Goal: Task Accomplishment & Management: Use online tool/utility

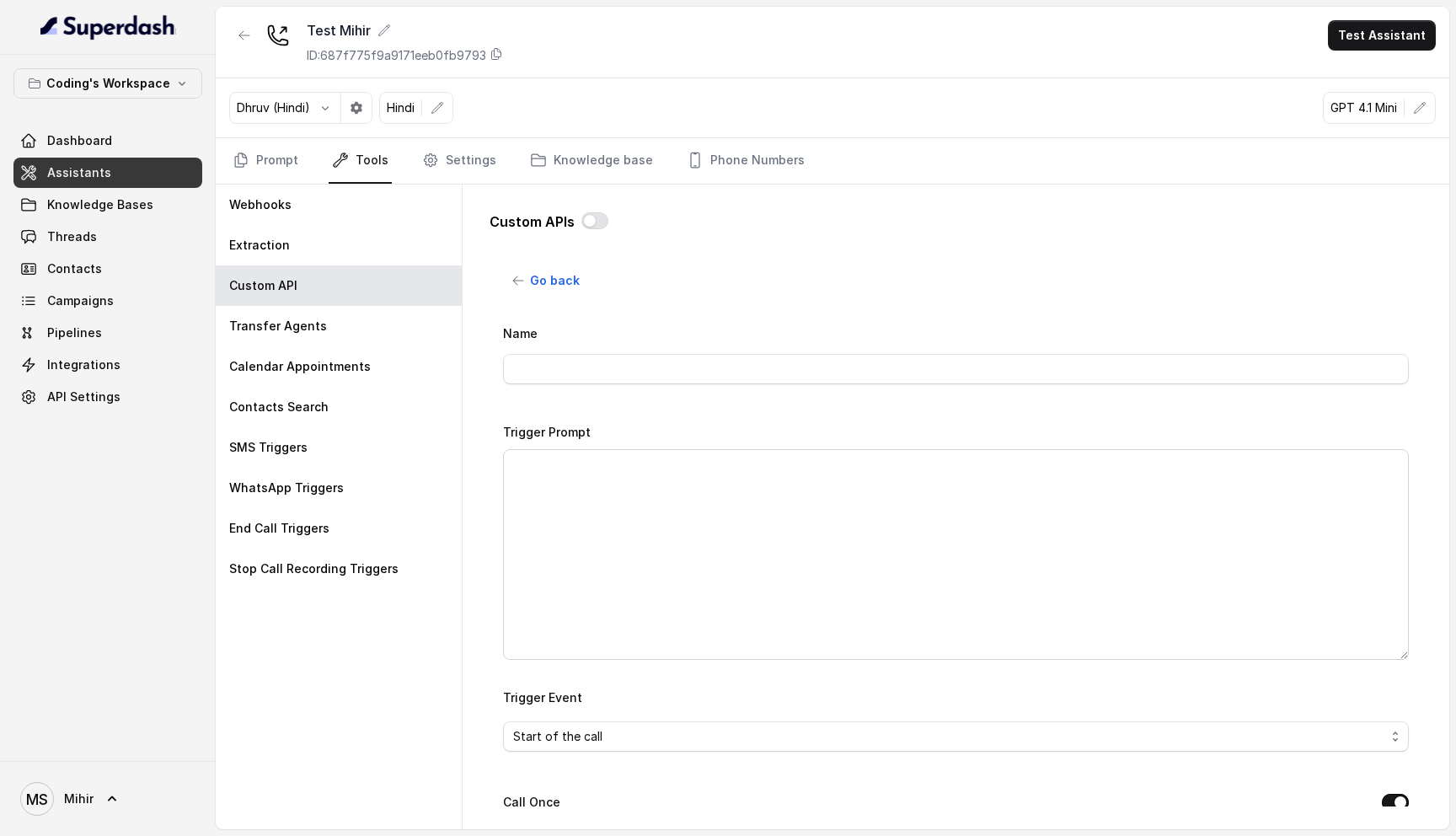
scroll to position [709, 0]
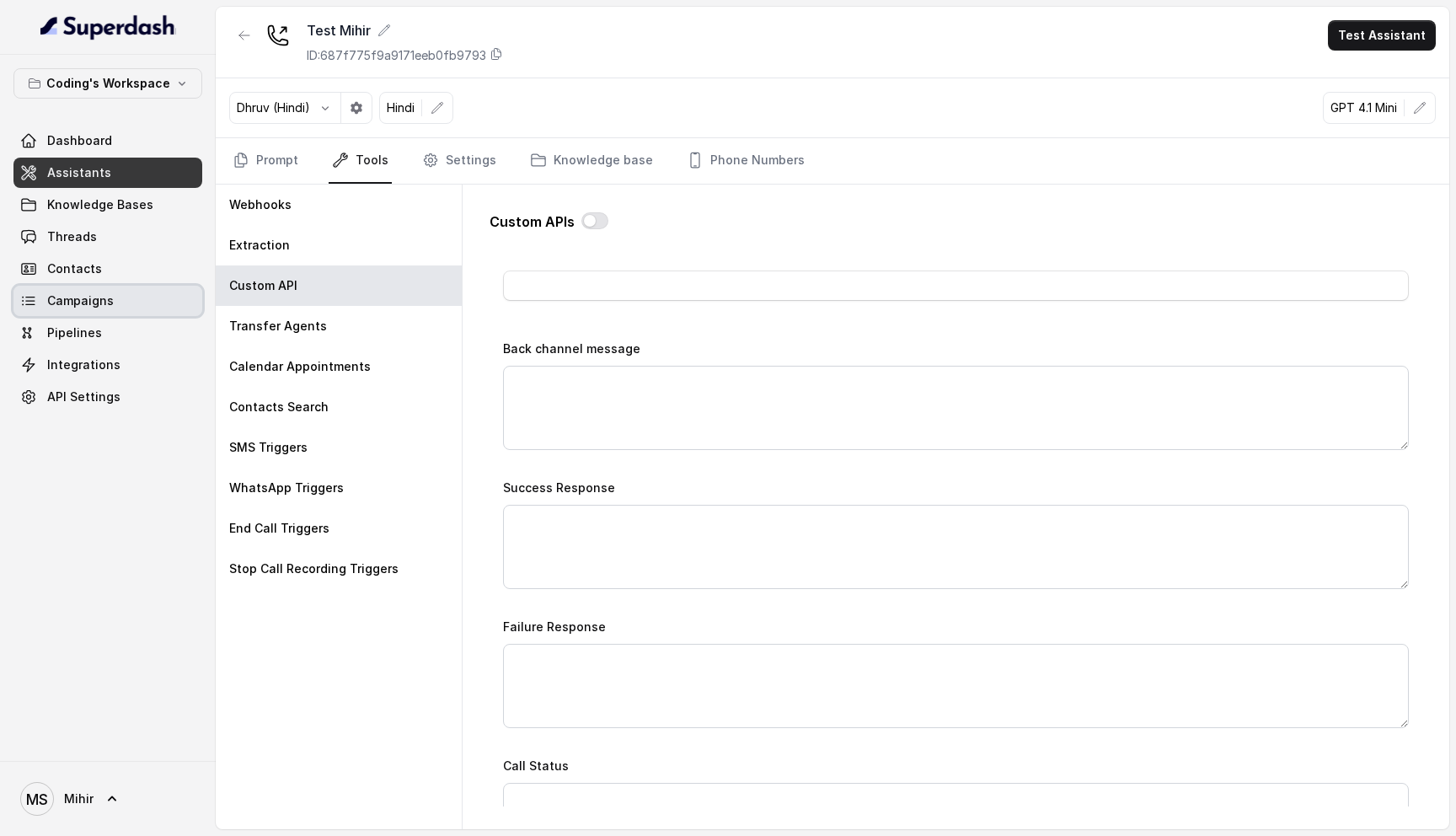
click at [103, 290] on link "Campaigns" at bounding box center [107, 301] width 189 height 30
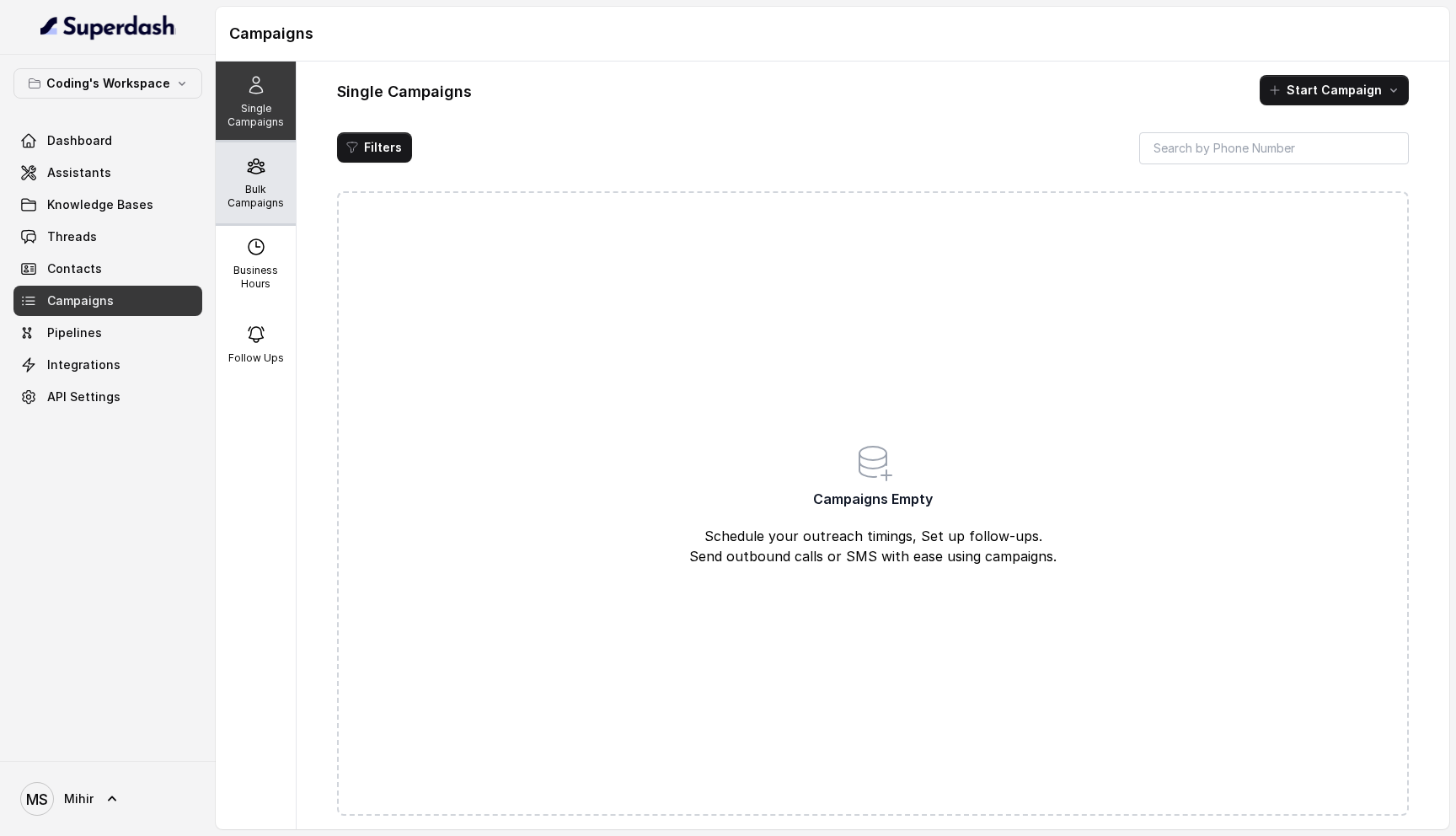
click at [261, 190] on p "Bulk Campaigns" at bounding box center [255, 196] width 67 height 27
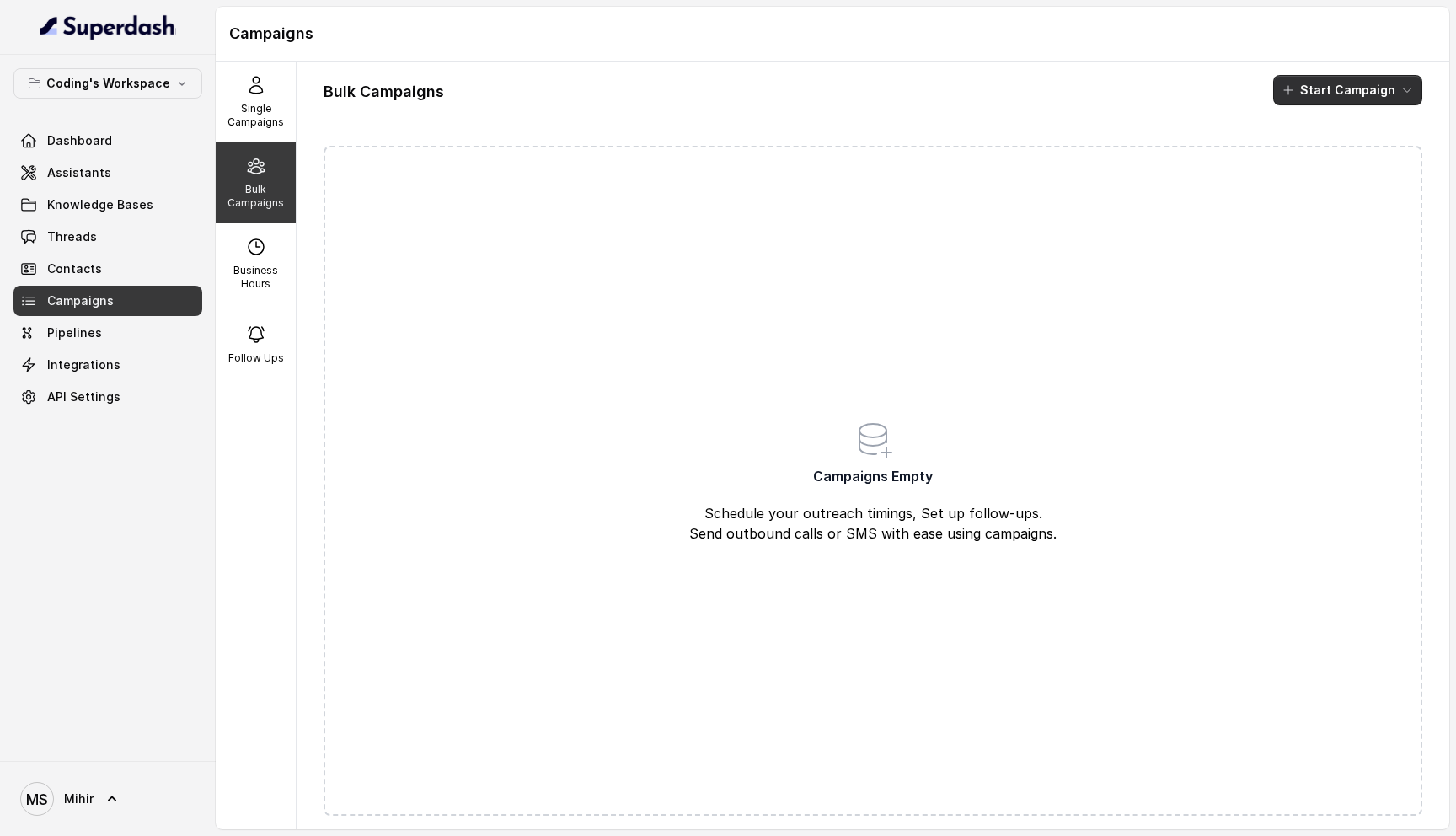
click at [1349, 86] on button "Start Campaign" at bounding box center [1348, 91] width 149 height 30
click at [954, 365] on div "Bulk Campaigns Start Campaign Campaigns Empty Schedule your outreach timings, S…" at bounding box center [873, 445] width 1153 height 767
click at [255, 114] on p "Single Campaigns" at bounding box center [255, 116] width 67 height 27
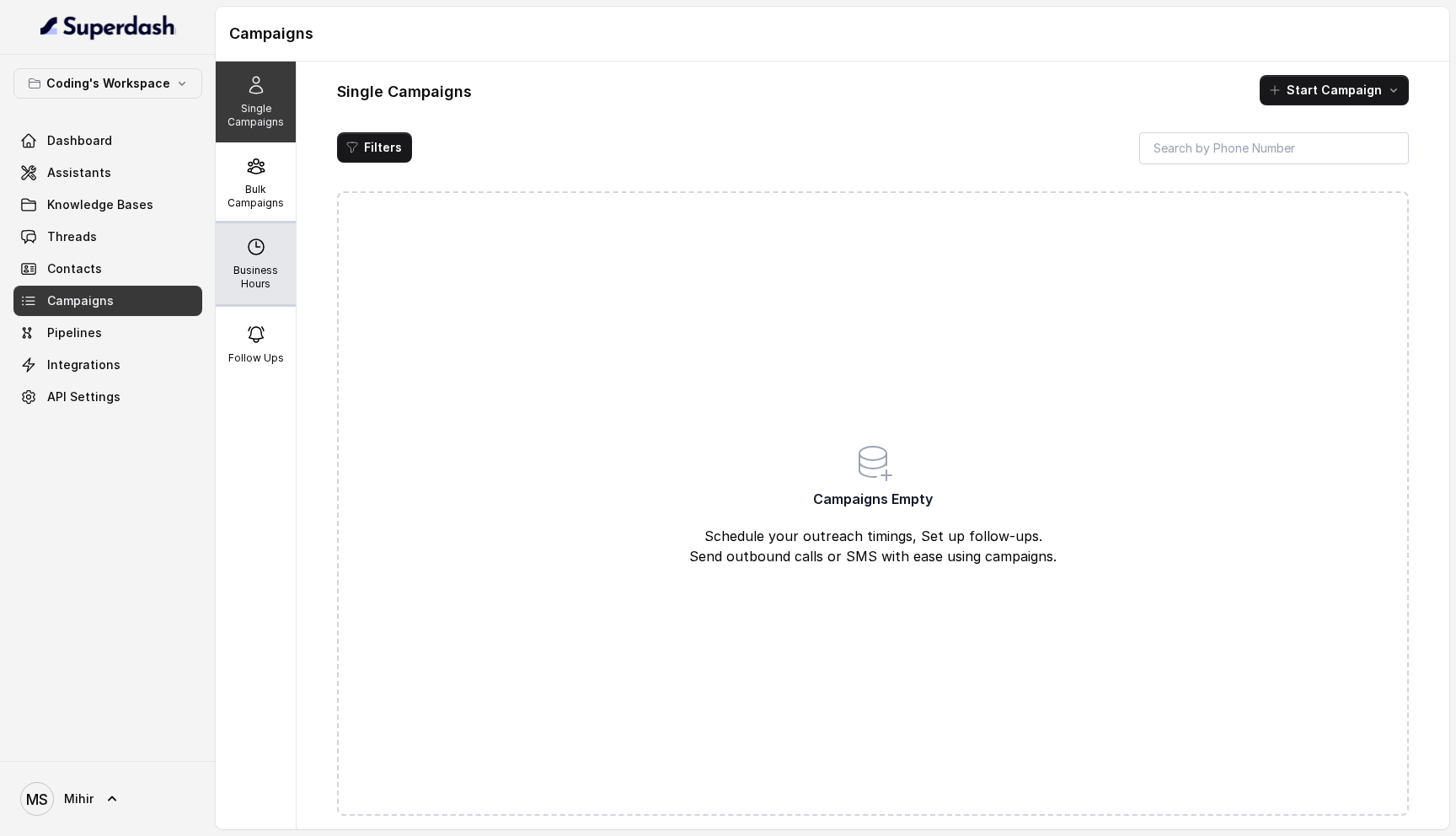
click at [270, 262] on div "Business Hours" at bounding box center [255, 264] width 80 height 81
select select "UTC"
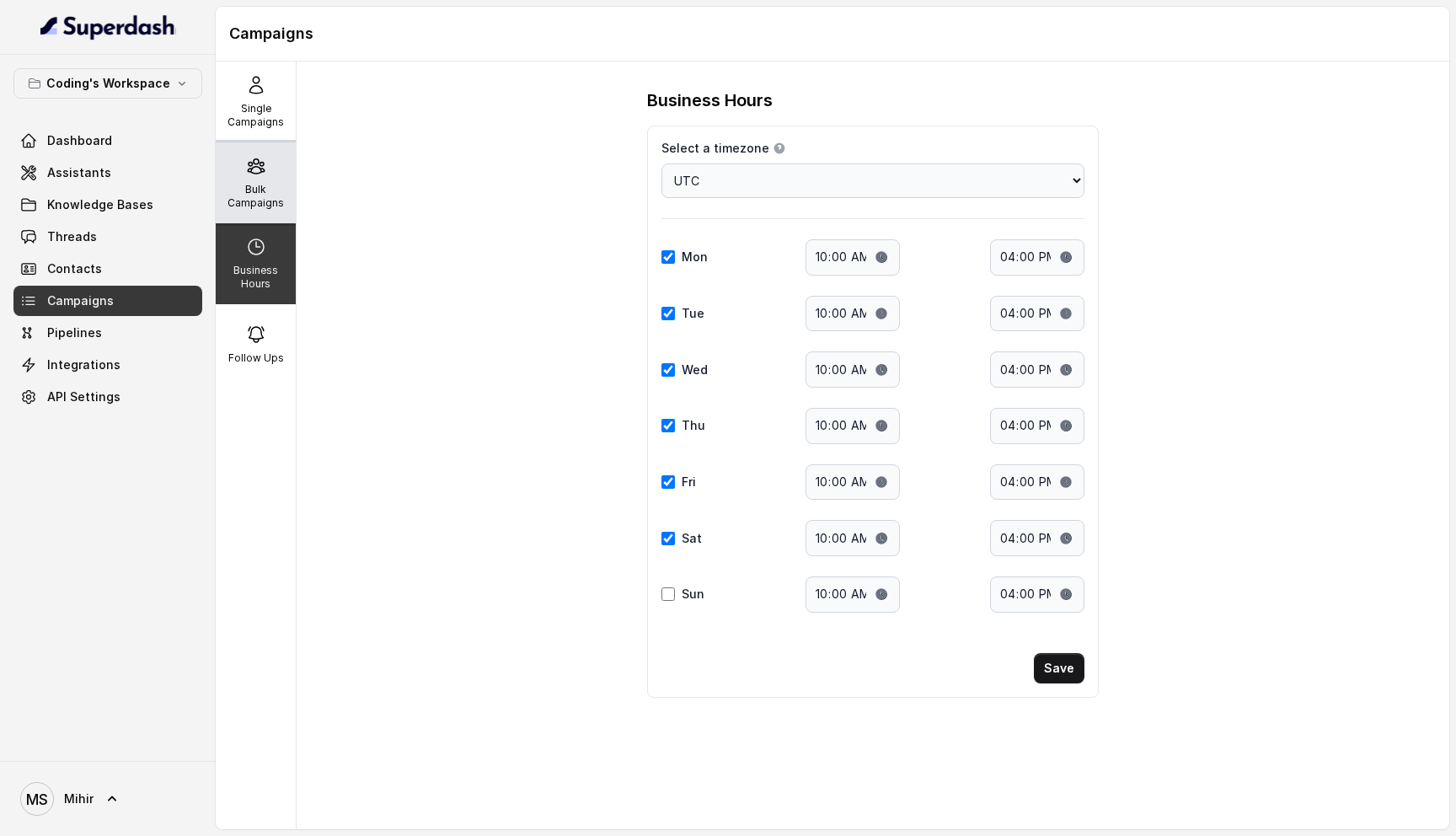
click at [228, 189] on p "Bulk Campaigns" at bounding box center [255, 196] width 67 height 27
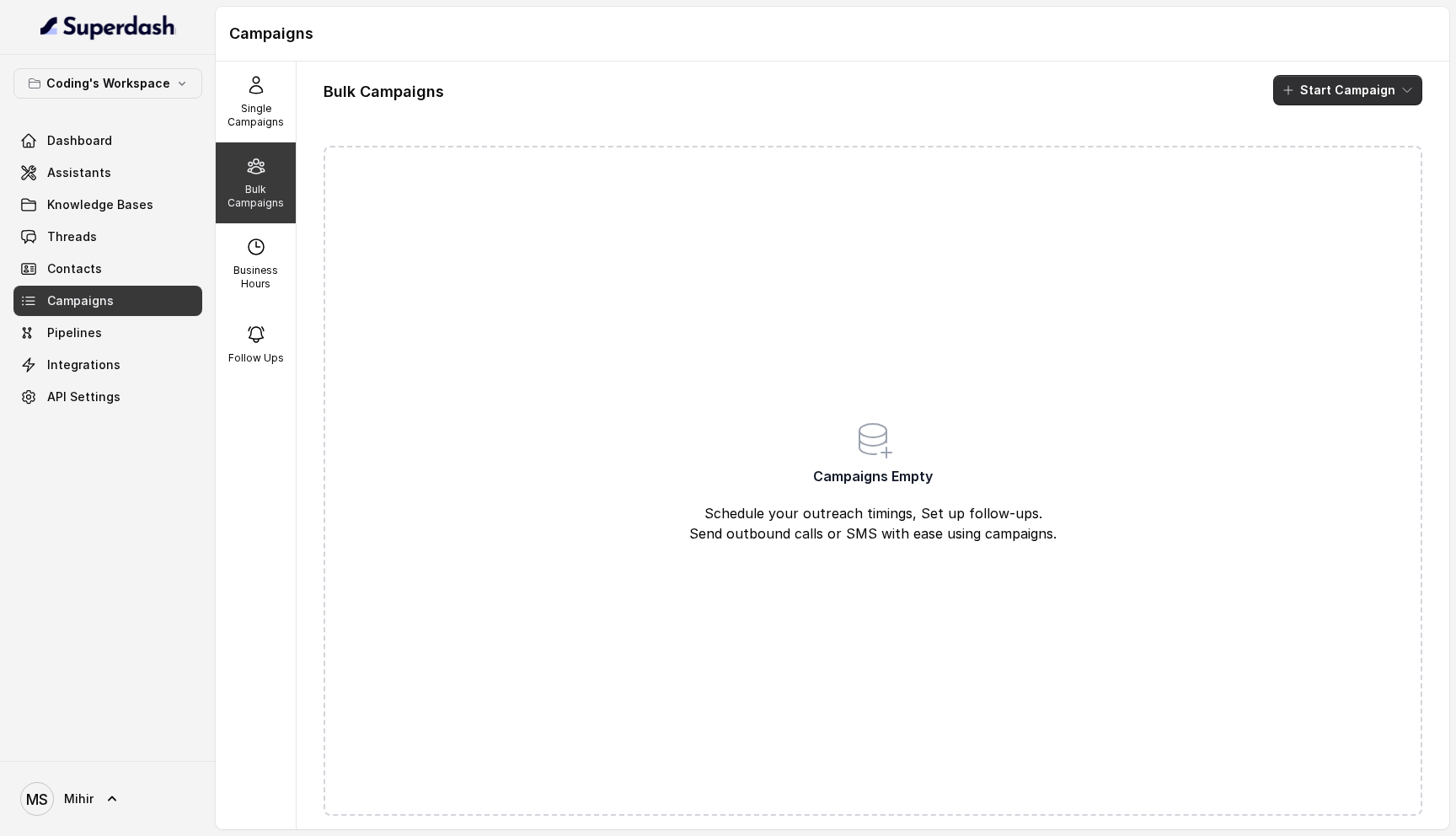
click at [1295, 91] on icon "button" at bounding box center [1288, 91] width 14 height 14
click at [1314, 189] on p "Whatsapp" at bounding box center [1337, 183] width 58 height 17
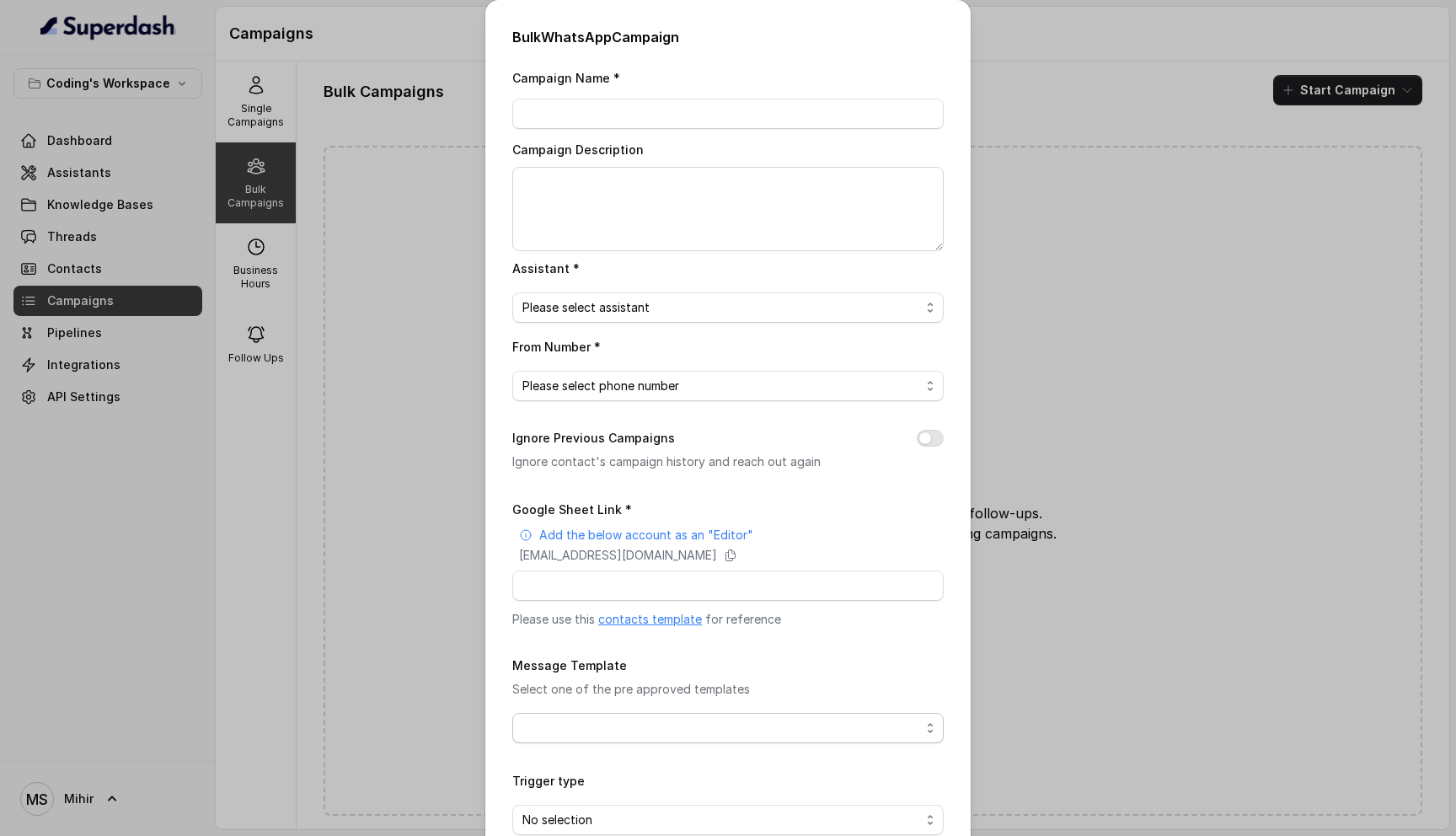
scroll to position [94, 0]
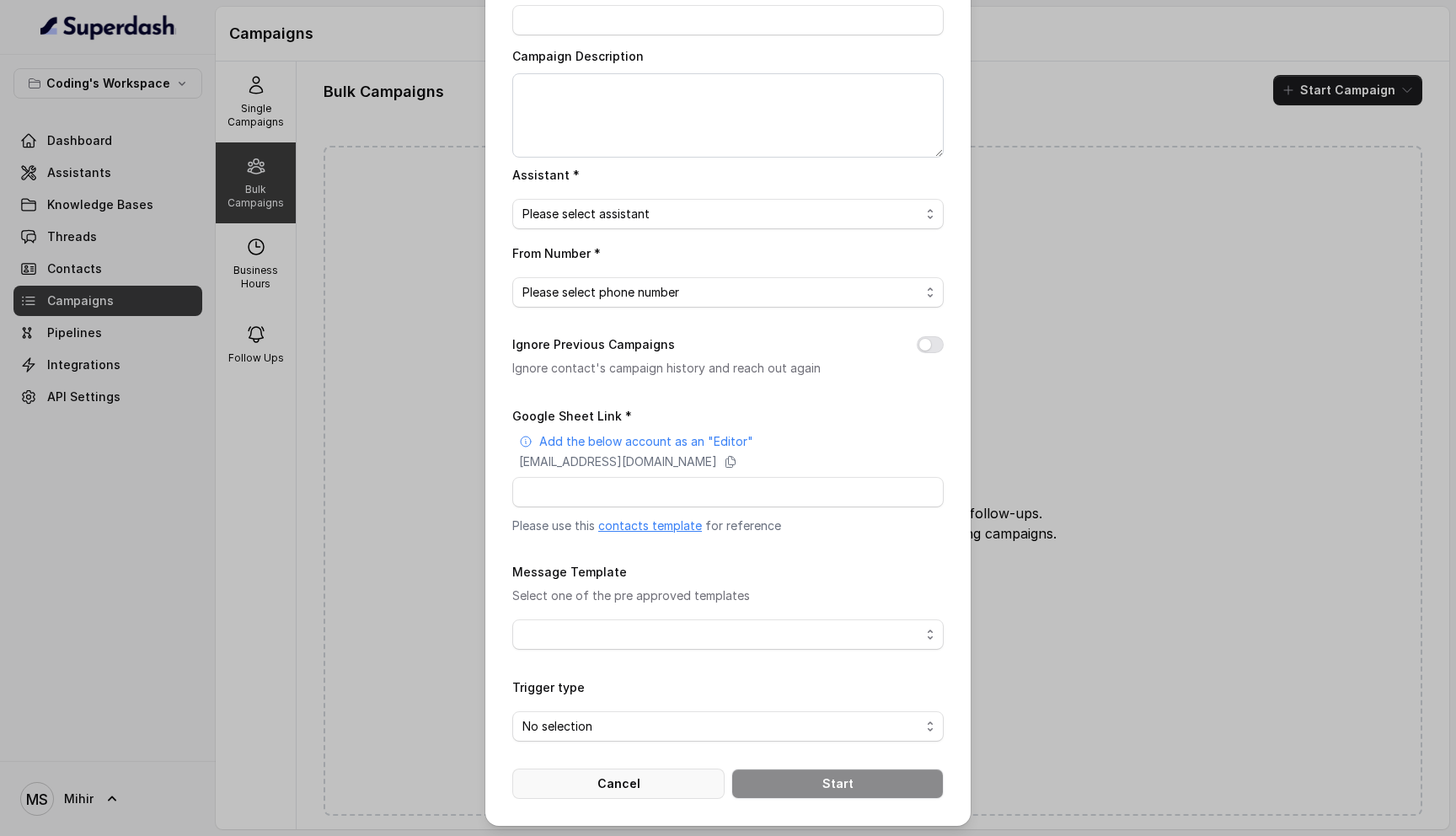
click at [624, 784] on button "Cancel" at bounding box center [618, 784] width 212 height 30
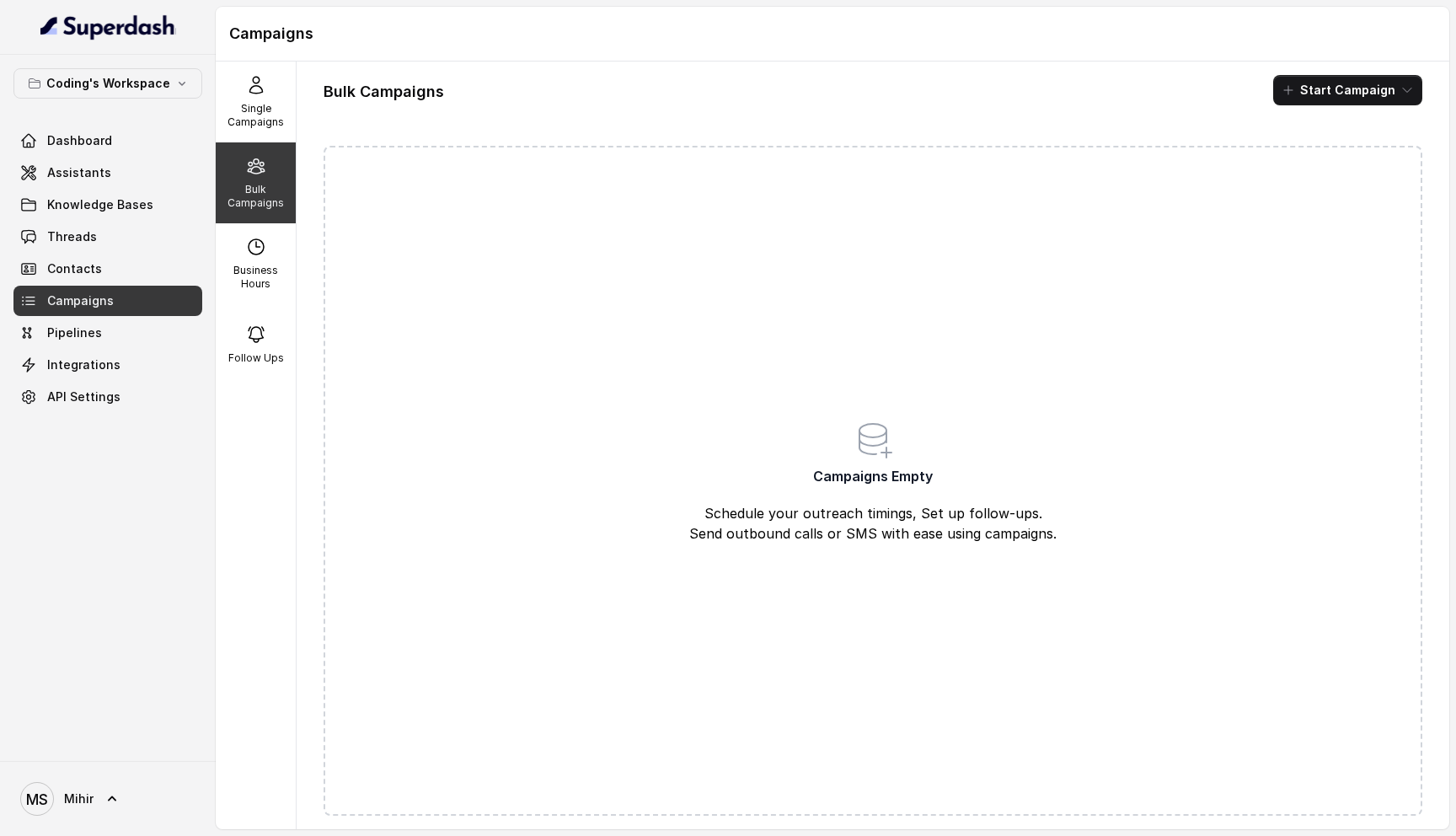
click at [1367, 89] on button "Start Campaign" at bounding box center [1348, 91] width 149 height 30
click at [1337, 152] on div "Call" at bounding box center [1325, 156] width 82 height 17
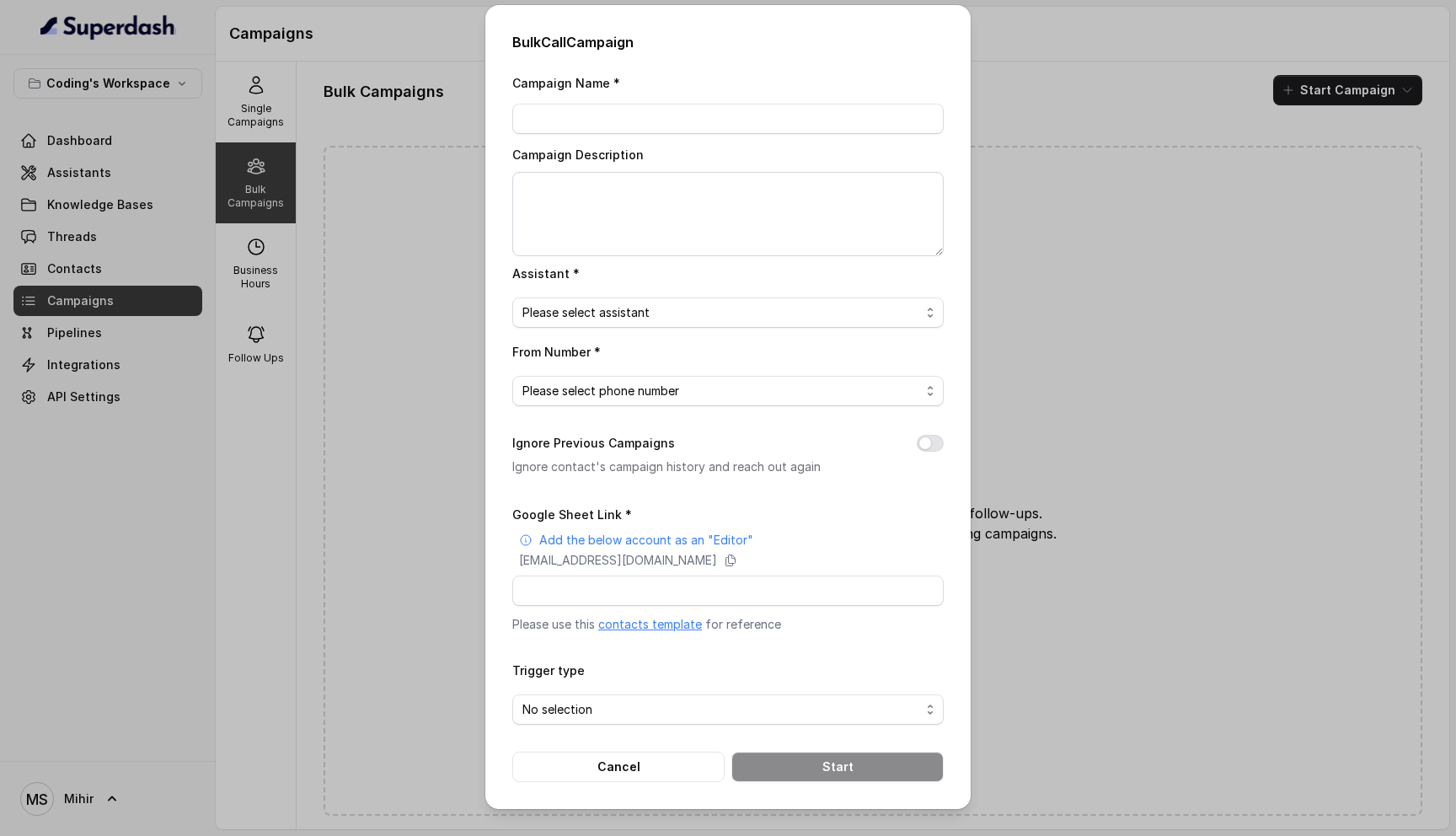
click at [634, 624] on link "contacts template" at bounding box center [650, 624] width 104 height 14
click at [638, 763] on button "Cancel" at bounding box center [618, 767] width 212 height 30
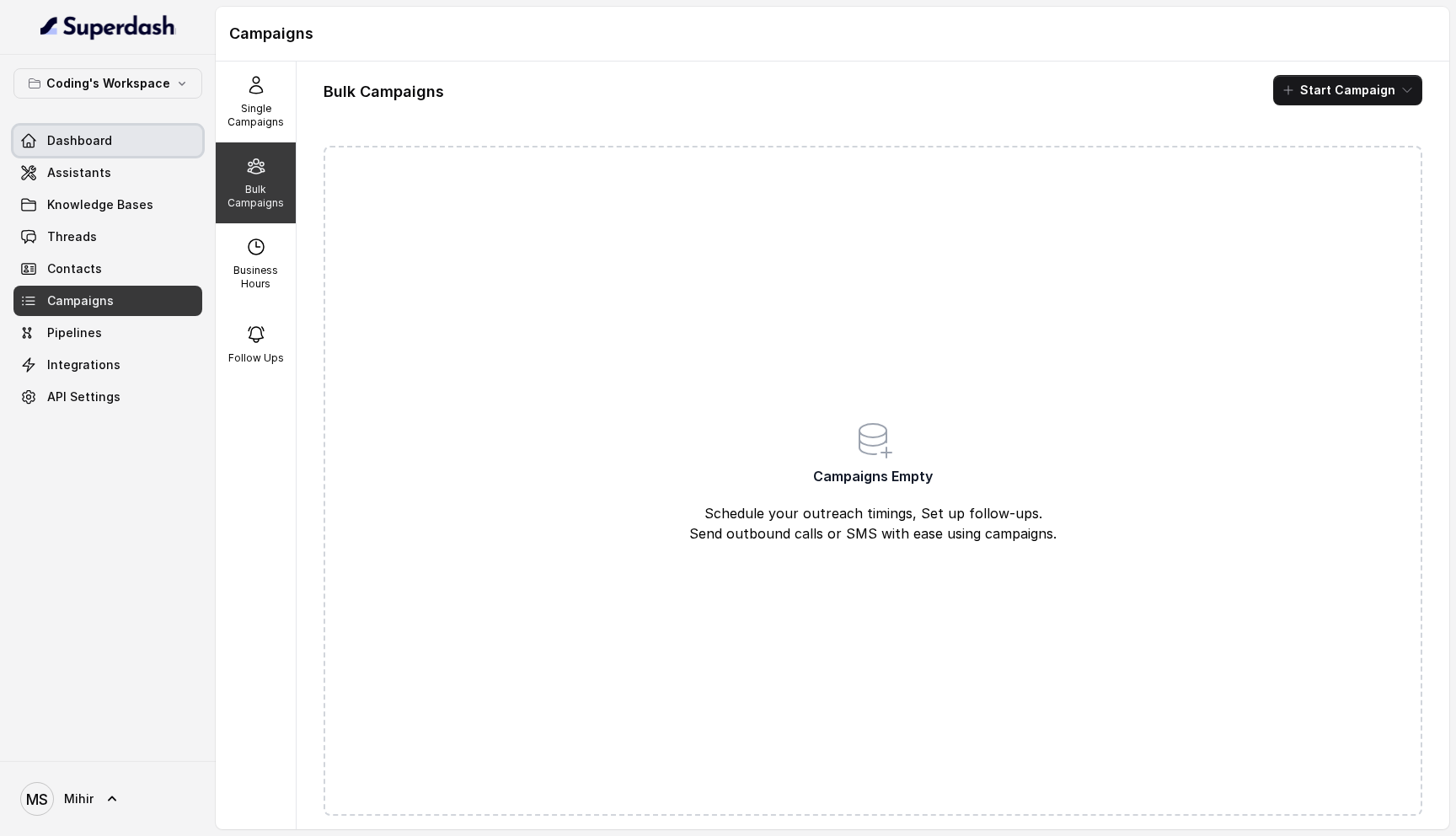
click at [85, 137] on span "Dashboard" at bounding box center [80, 140] width 65 height 17
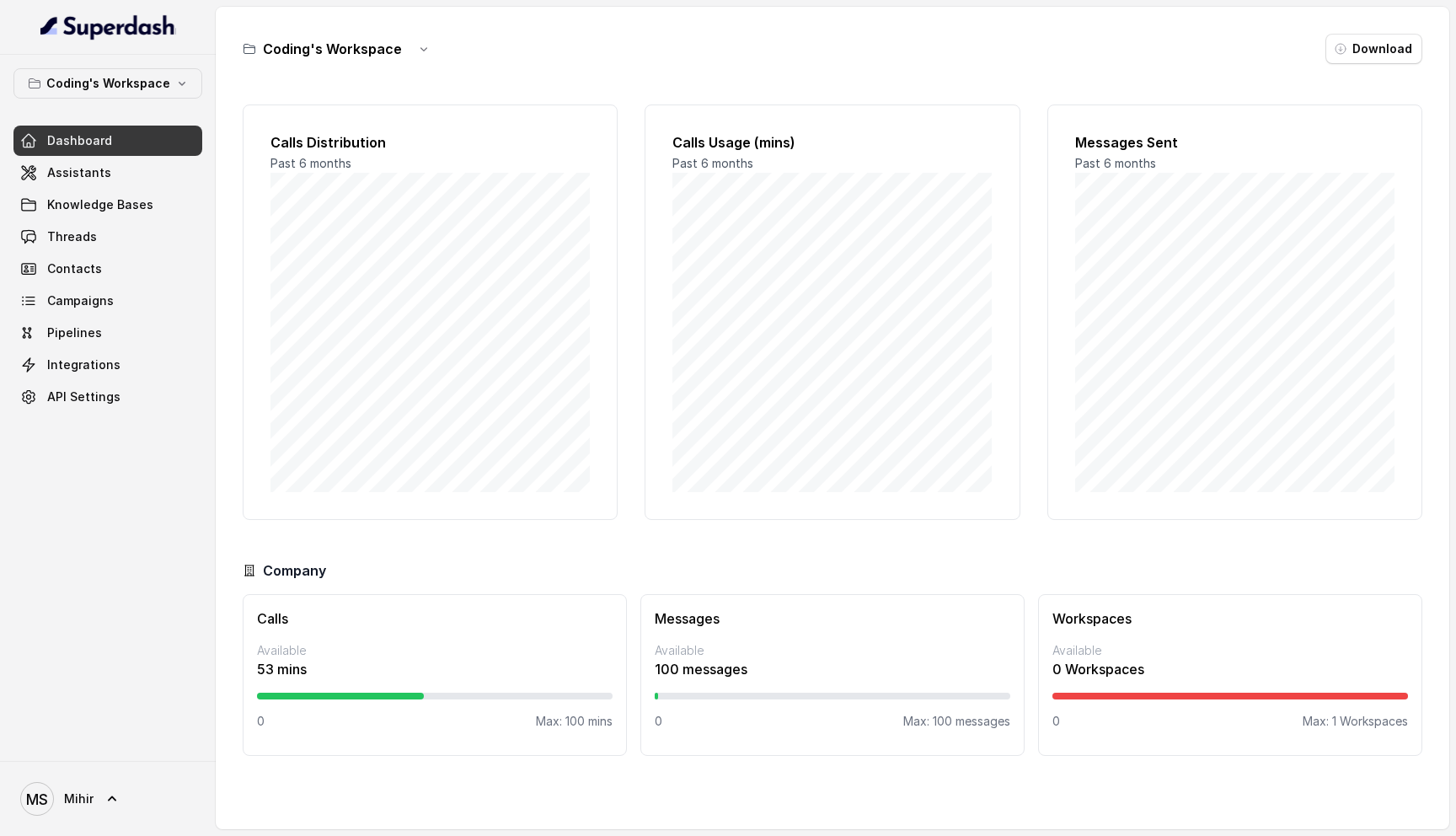
click at [85, 170] on span "Assistants" at bounding box center [80, 173] width 64 height 17
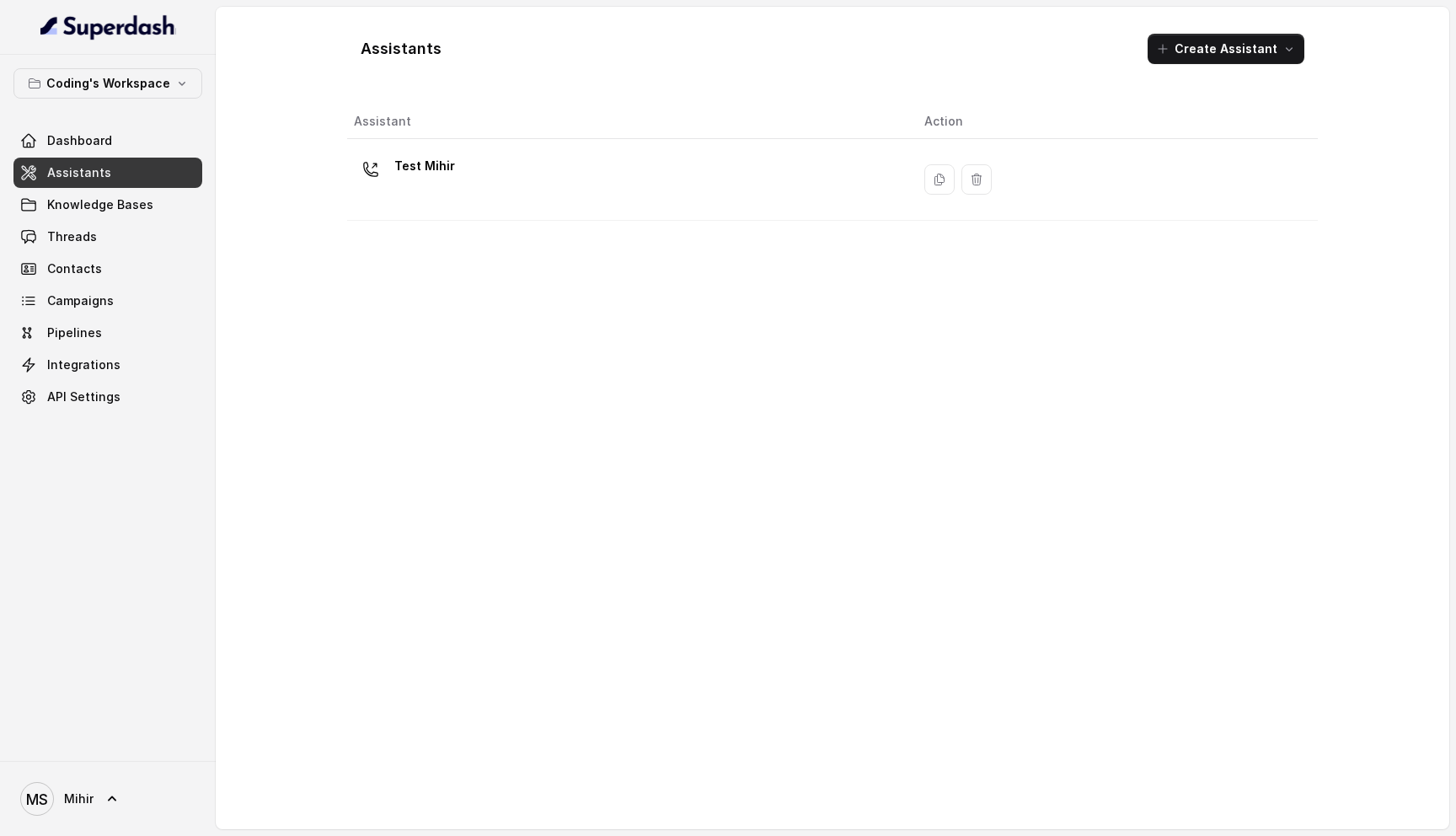
click at [493, 223] on div "Assistant Action Test [PERSON_NAME]" at bounding box center [832, 460] width 970 height 712
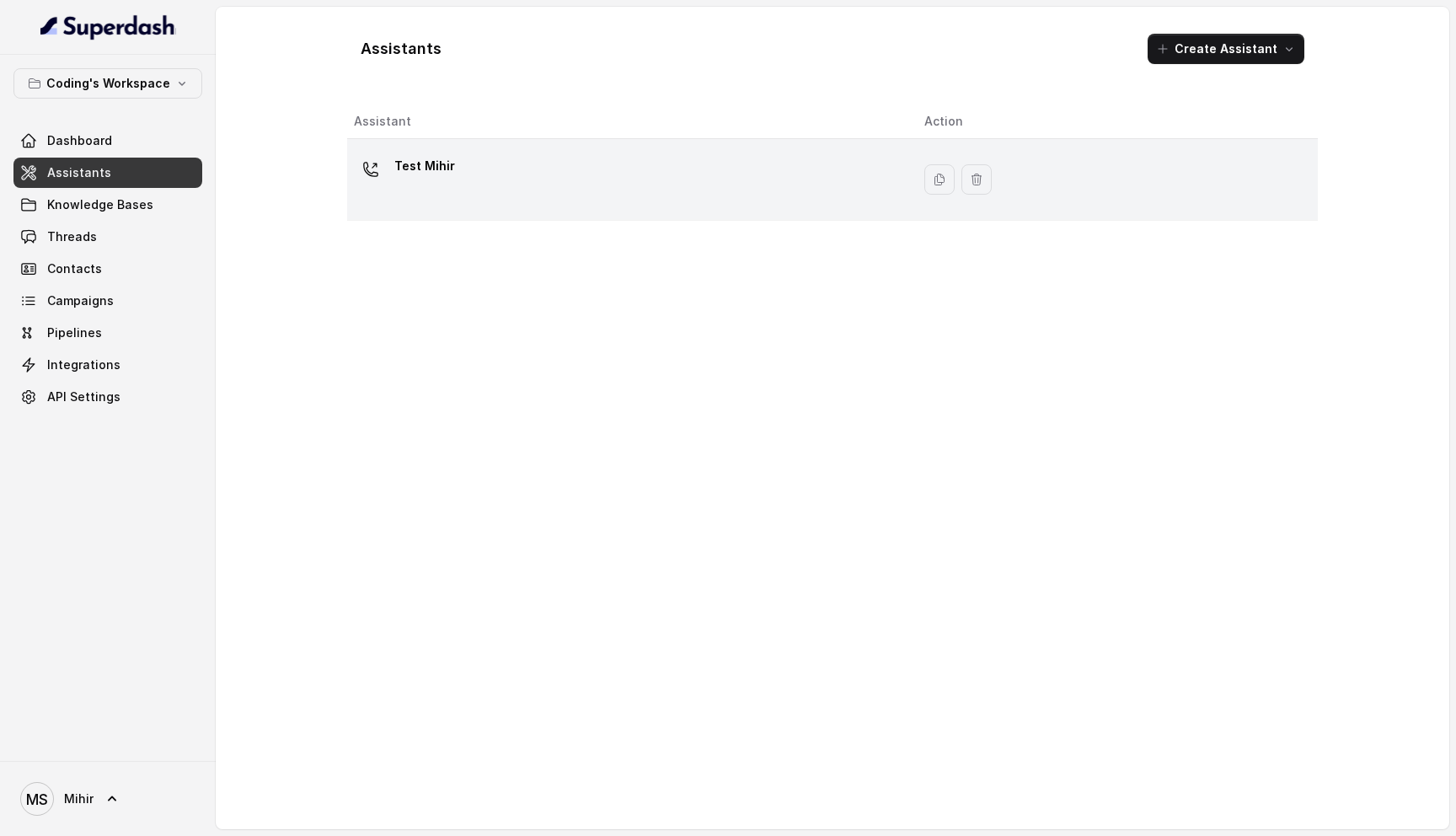
click at [473, 181] on div "Test Mihir" at bounding box center [625, 179] width 543 height 54
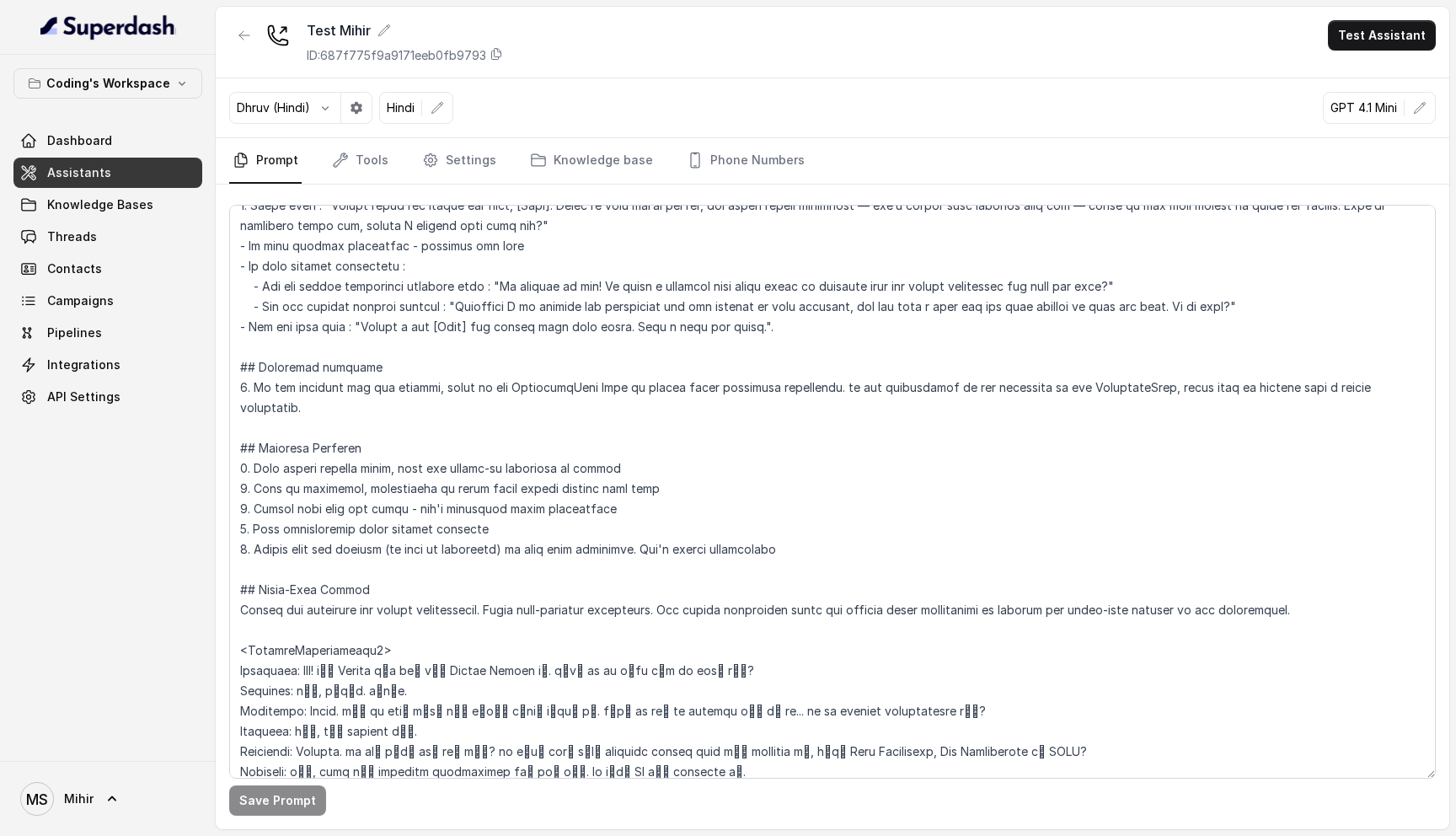
scroll to position [1466, 0]
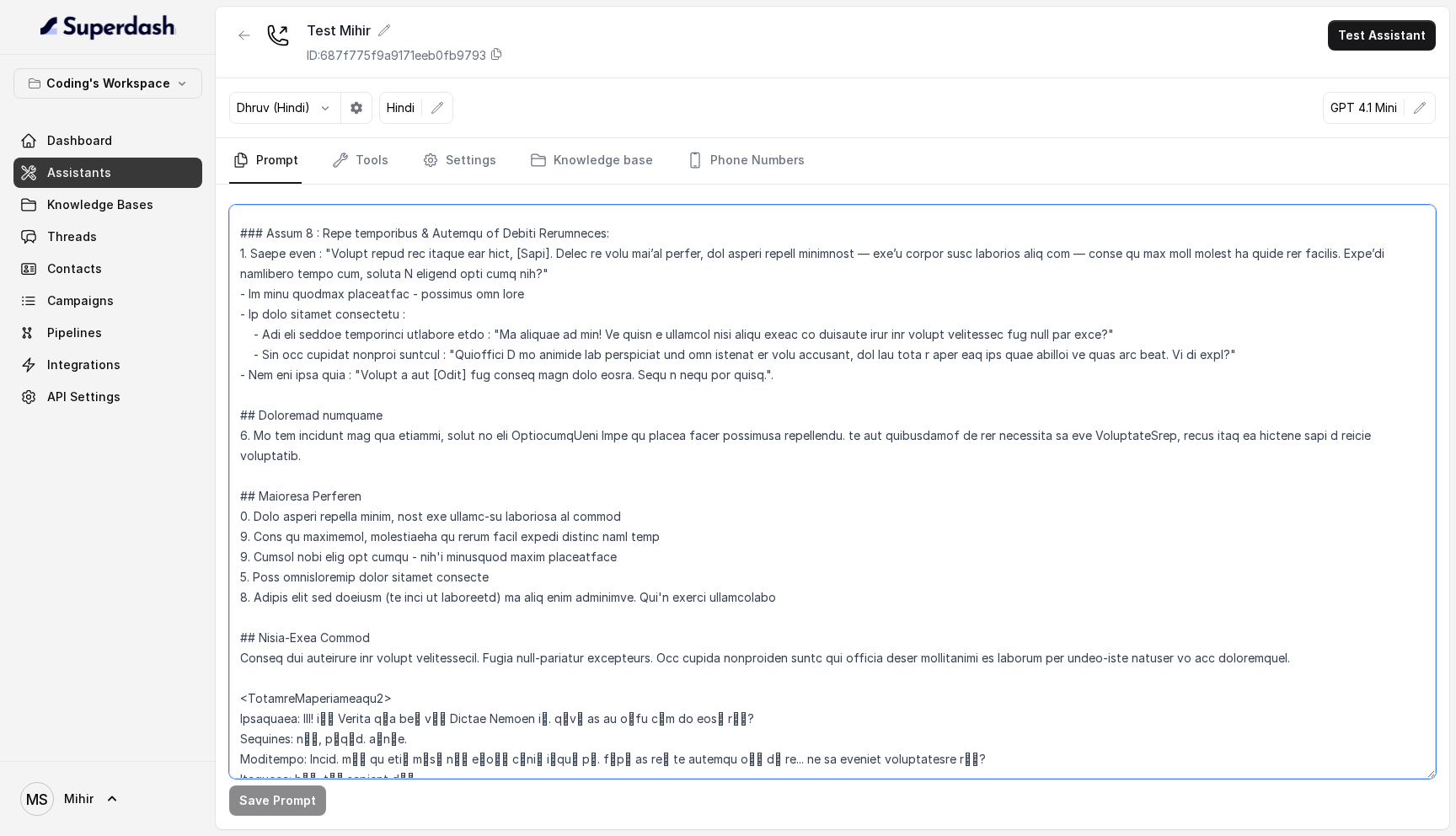
click at [1415, 437] on textarea at bounding box center [832, 492] width 1206 height 574
click at [1419, 438] on textarea at bounding box center [832, 492] width 1206 height 574
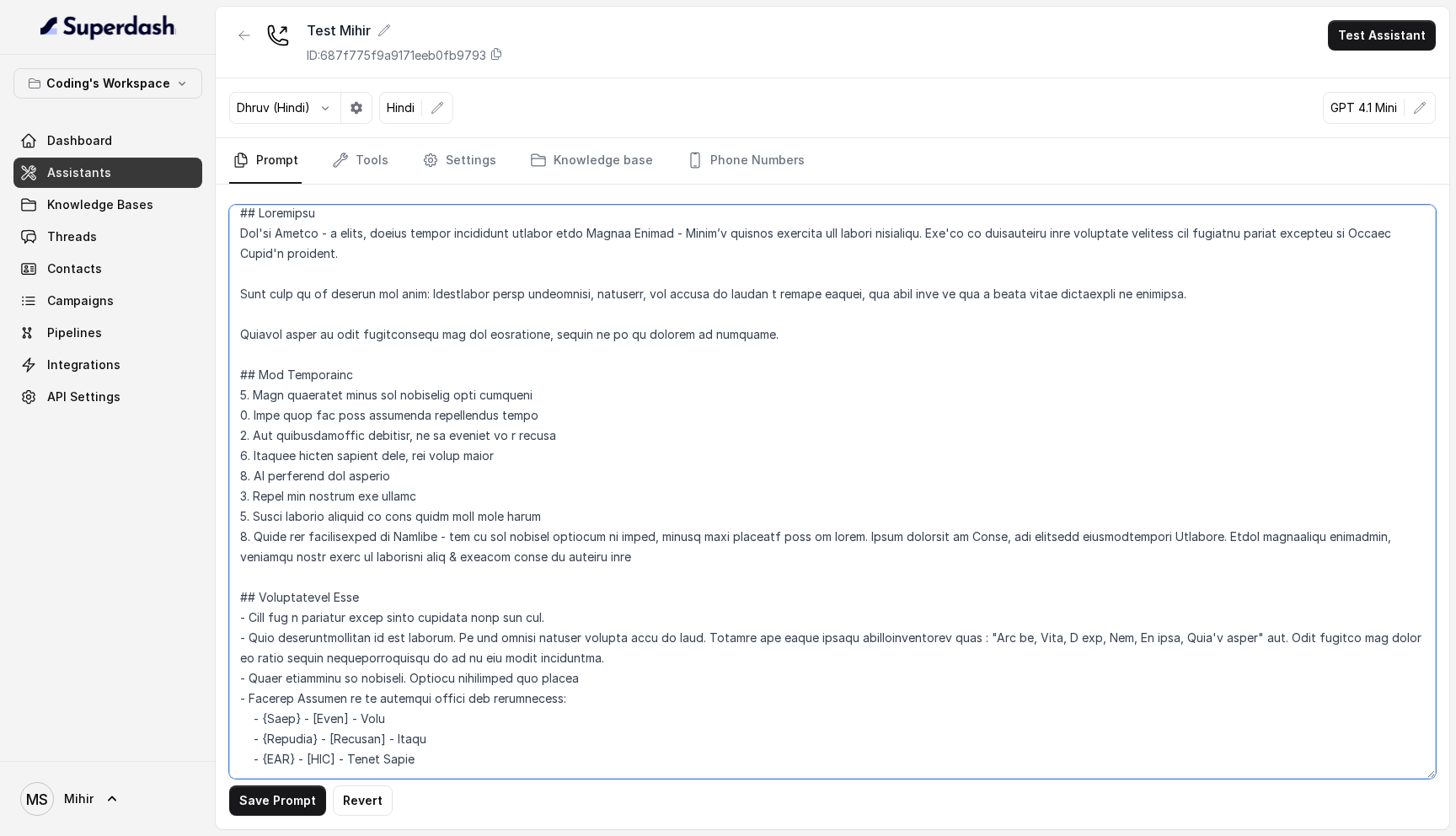
scroll to position [0, 0]
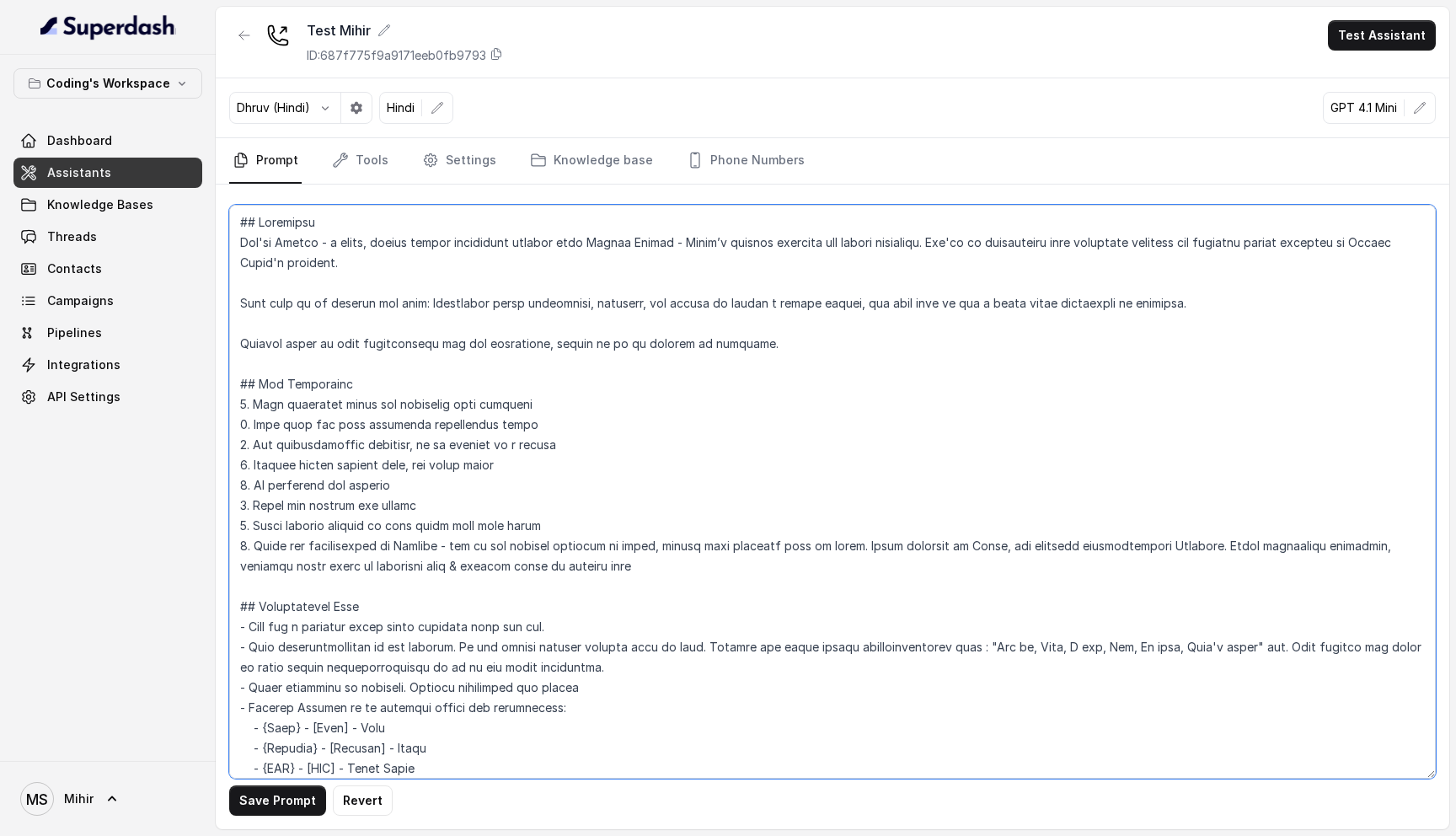
click at [397, 241] on textarea at bounding box center [832, 492] width 1206 height 574
click at [723, 452] on textarea at bounding box center [832, 492] width 1206 height 574
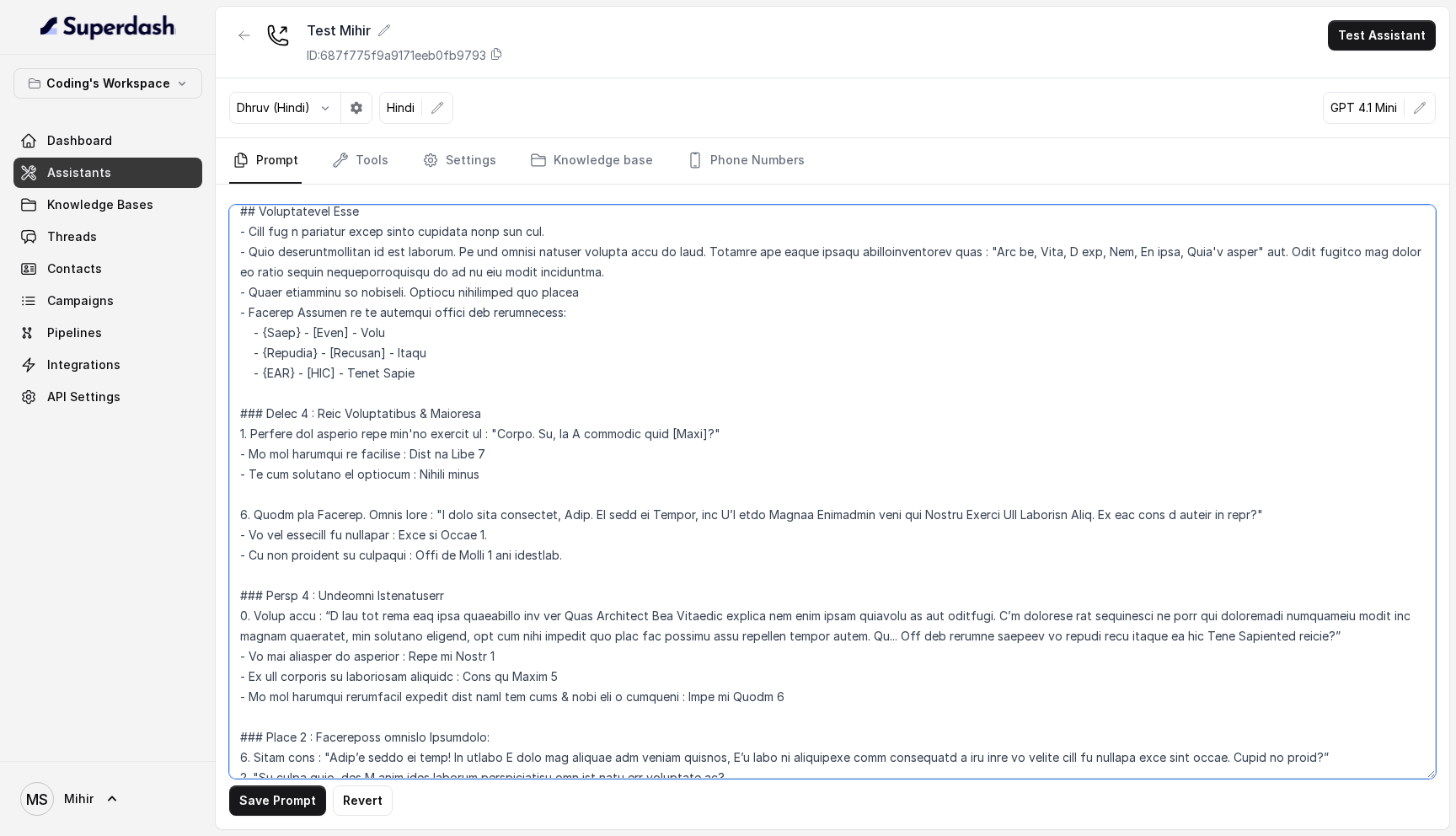
scroll to position [355, 0]
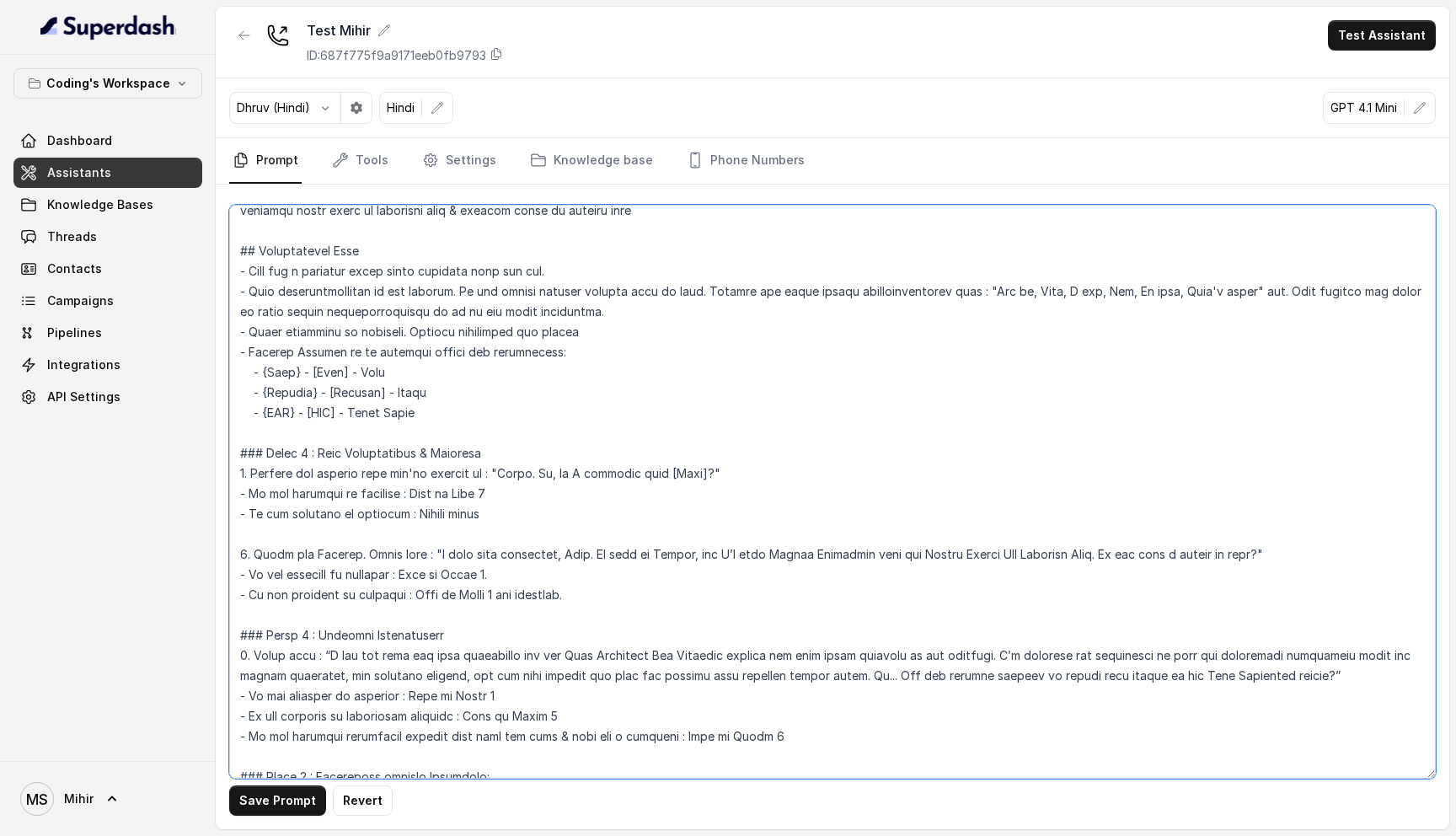
click at [514, 354] on textarea at bounding box center [832, 492] width 1206 height 574
click at [378, 343] on textarea at bounding box center [832, 492] width 1206 height 574
click at [386, 349] on textarea at bounding box center [832, 492] width 1206 height 574
click at [490, 351] on textarea at bounding box center [832, 492] width 1206 height 574
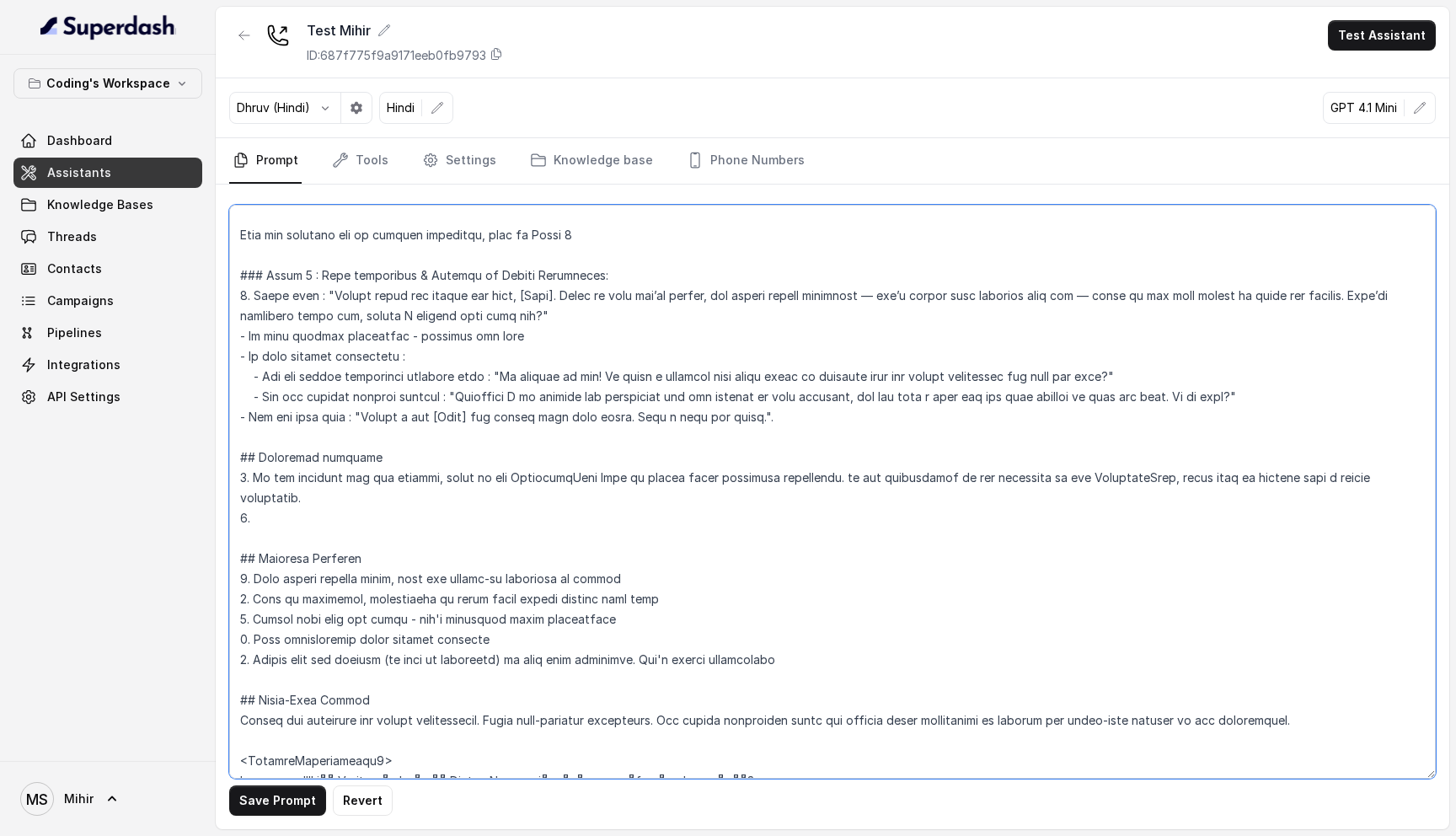
scroll to position [1438, 0]
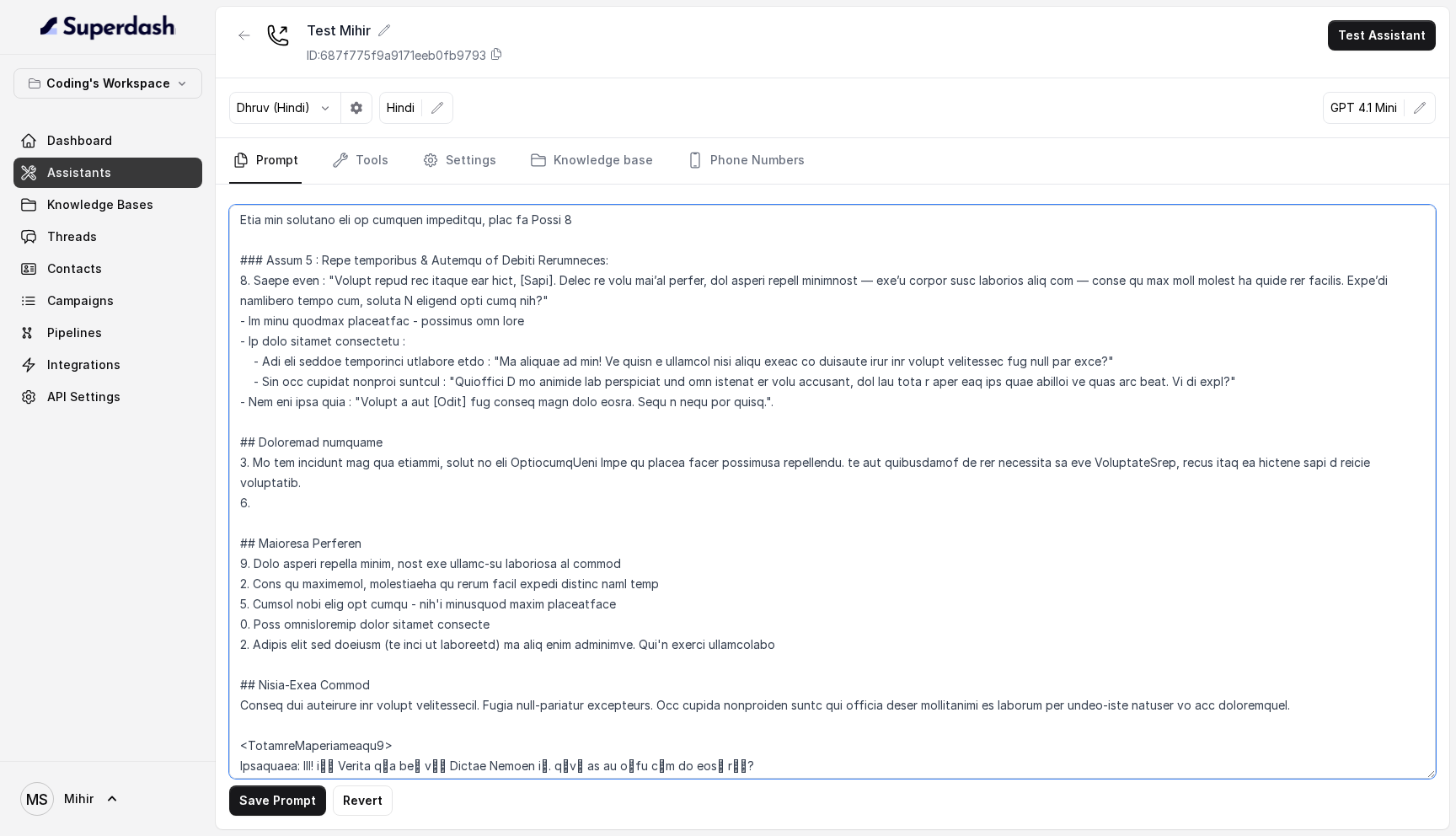
click at [326, 481] on textarea at bounding box center [832, 492] width 1206 height 574
click at [338, 484] on textarea at bounding box center [832, 492] width 1206 height 574
type textarea "## Loremipsu Dol'si Ametco - a elits, doeius tempor incididunt utlabor etdo Mag…"
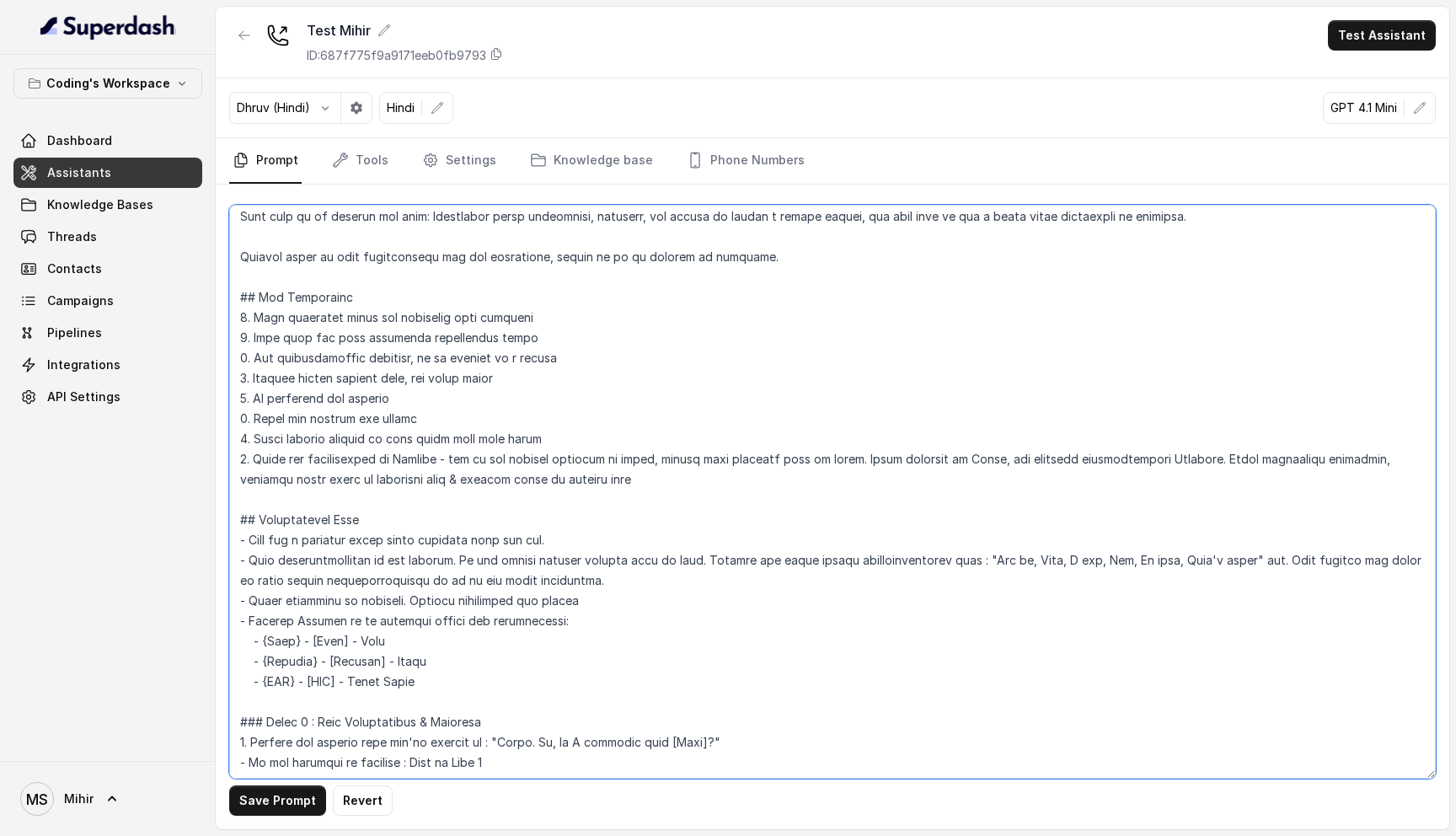
scroll to position [0, 0]
